Goal: Task Accomplishment & Management: Manage account settings

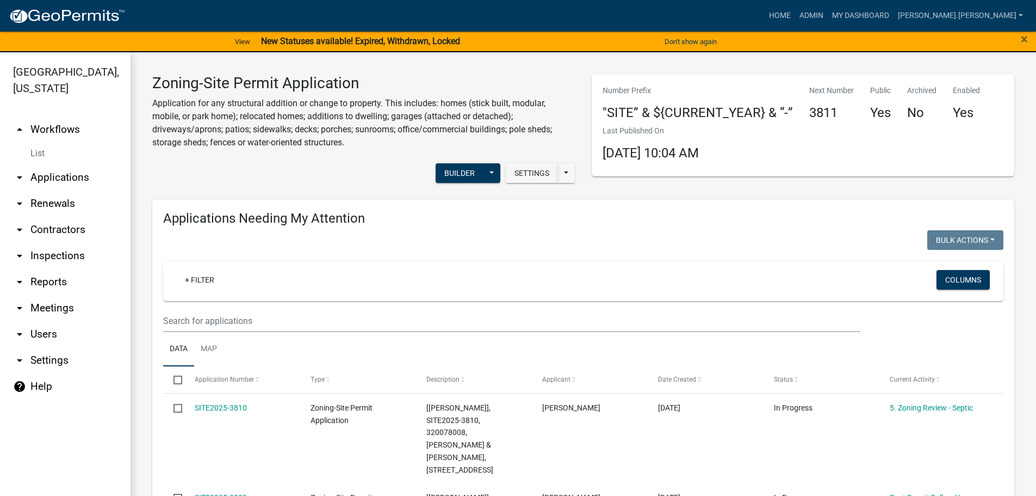
scroll to position [984, 0]
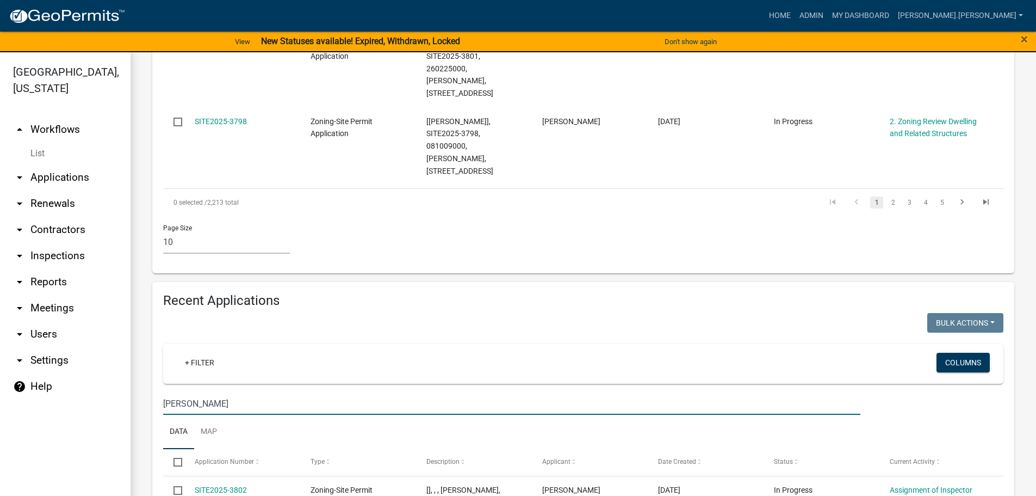
drag, startPoint x: 237, startPoint y: 294, endPoint x: 125, endPoint y: 291, distance: 112.6
click at [125, 291] on div "[GEOGRAPHIC_DATA], [US_STATE] arrow_drop_up Workflows List arrow_drop_down Appl…" at bounding box center [518, 280] width 1036 height 456
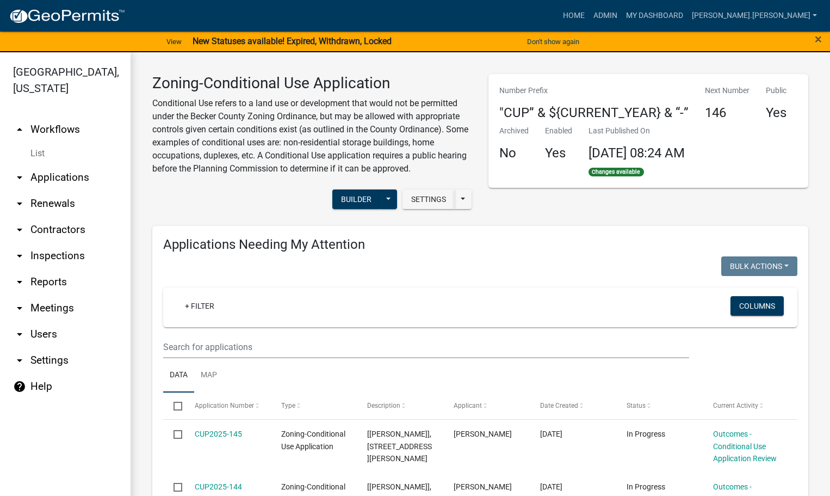
scroll to position [1353, 0]
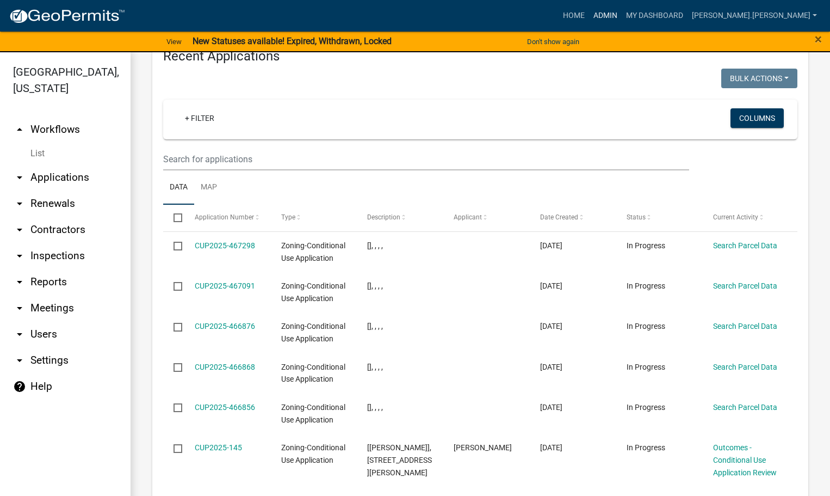
click at [622, 16] on link "Admin" at bounding box center [605, 15] width 33 height 21
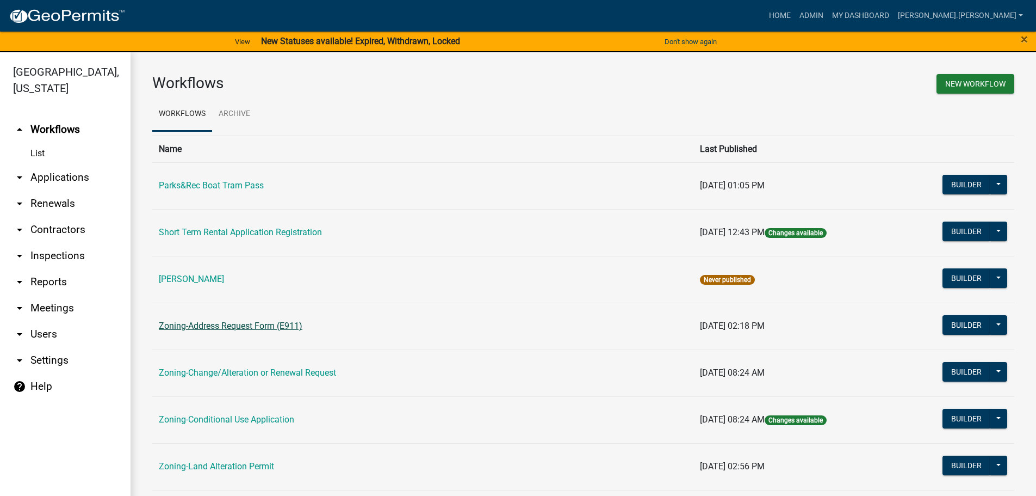
click at [230, 326] on link "Zoning-Address Request Form (E911)" at bounding box center [231, 325] width 144 height 10
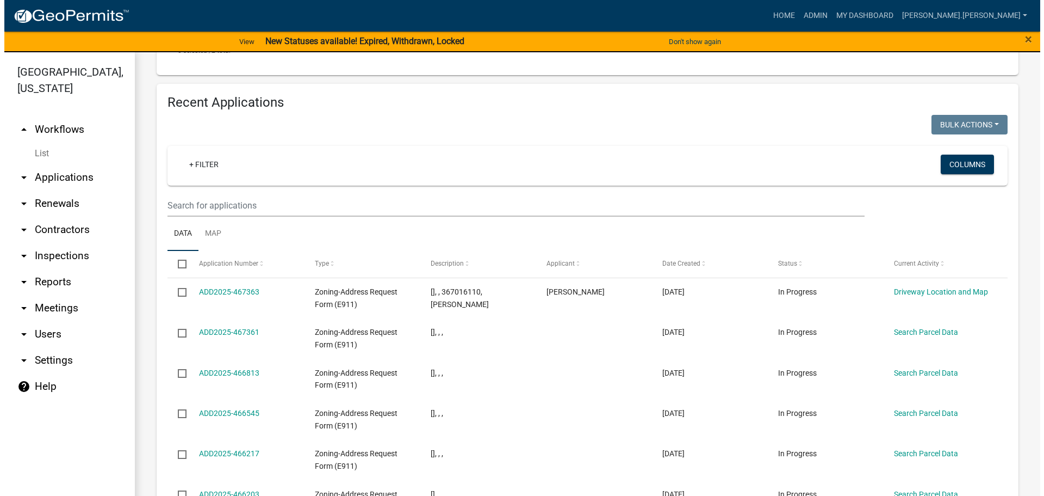
scroll to position [544, 0]
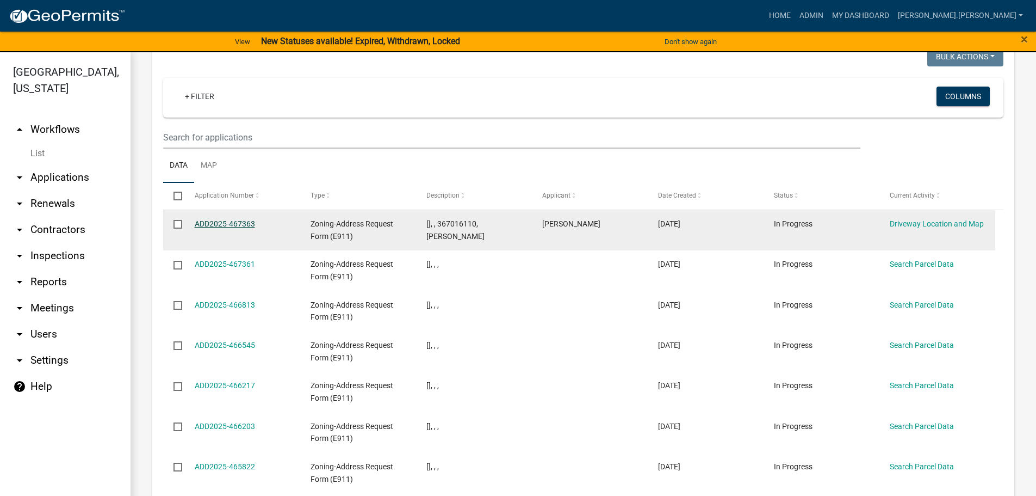
click at [225, 219] on link "ADD2025-467363" at bounding box center [225, 223] width 60 height 9
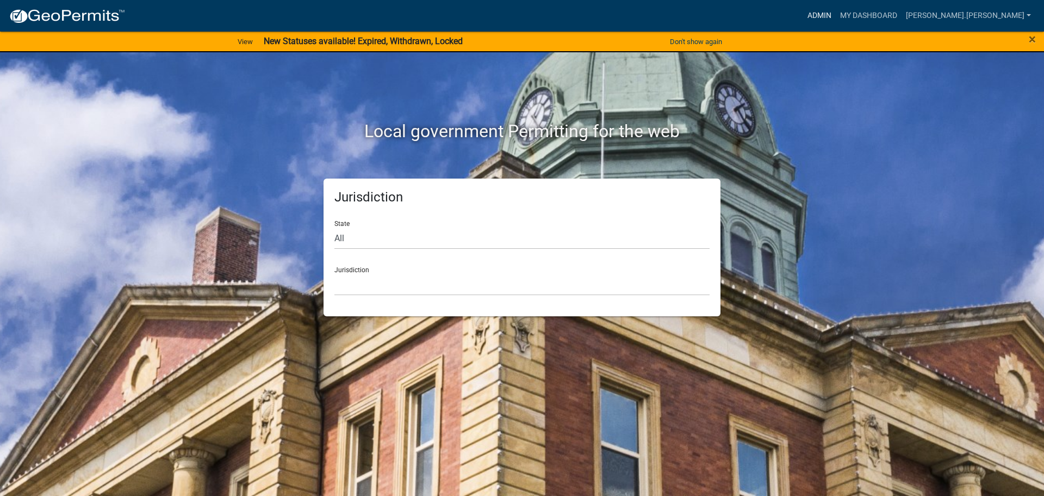
click at [836, 21] on link "Admin" at bounding box center [819, 15] width 33 height 21
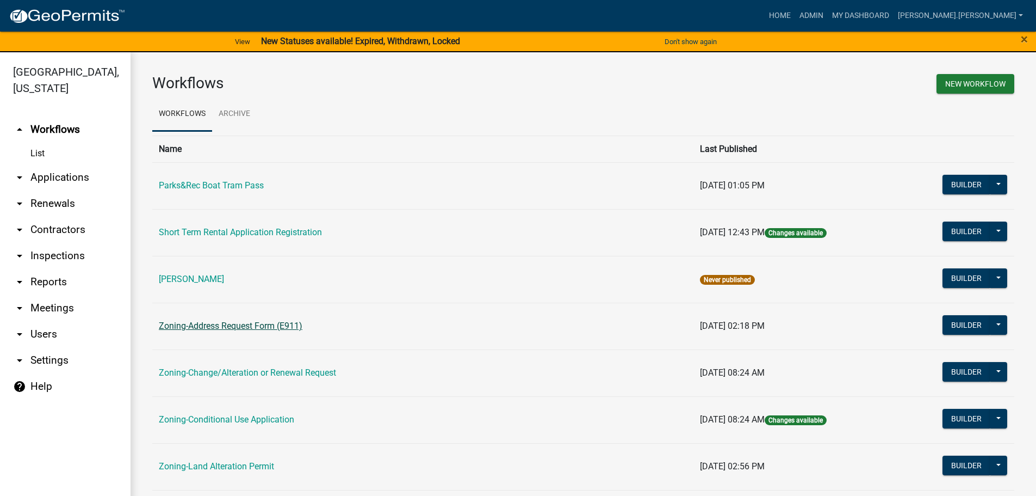
click at [256, 324] on link "Zoning-Address Request Form (E911)" at bounding box center [231, 325] width 144 height 10
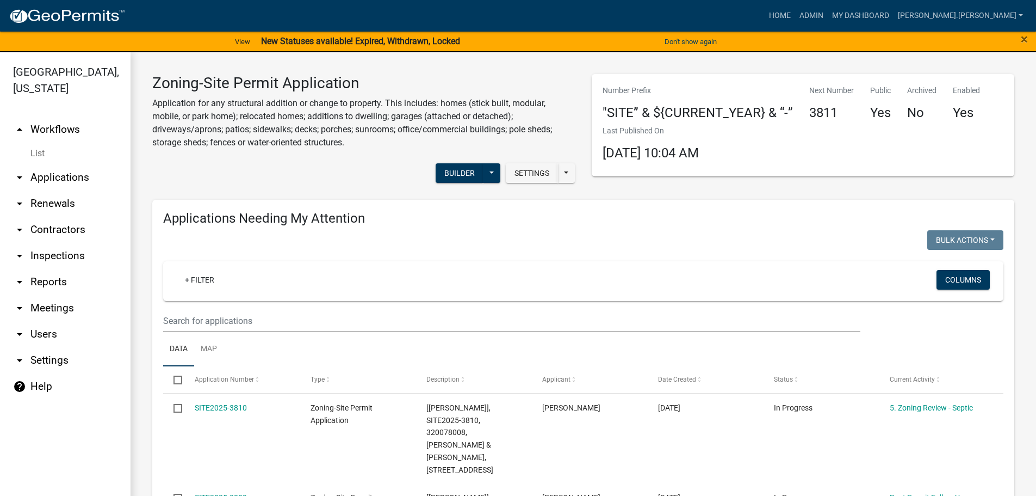
scroll to position [984, 0]
